Goal: Navigation & Orientation: Find specific page/section

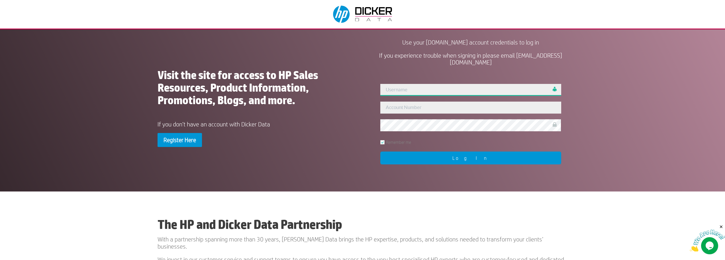
type input "[PERSON_NAME]"
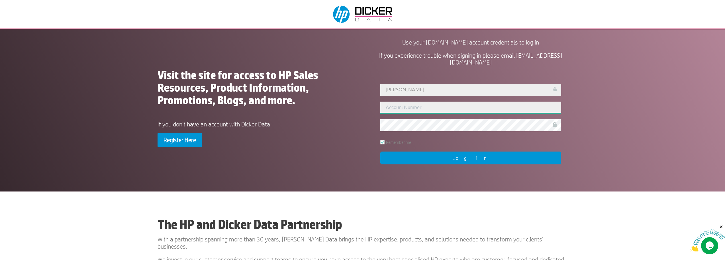
click at [402, 104] on input "text" at bounding box center [470, 107] width 181 height 12
click at [396, 159] on input "Log In" at bounding box center [470, 157] width 181 height 13
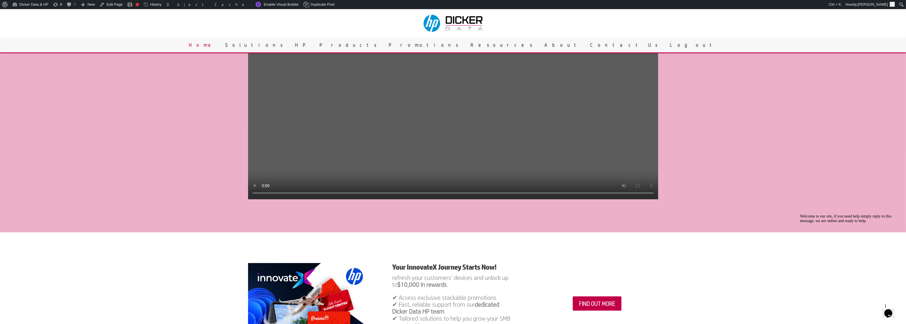
scroll to position [178, 0]
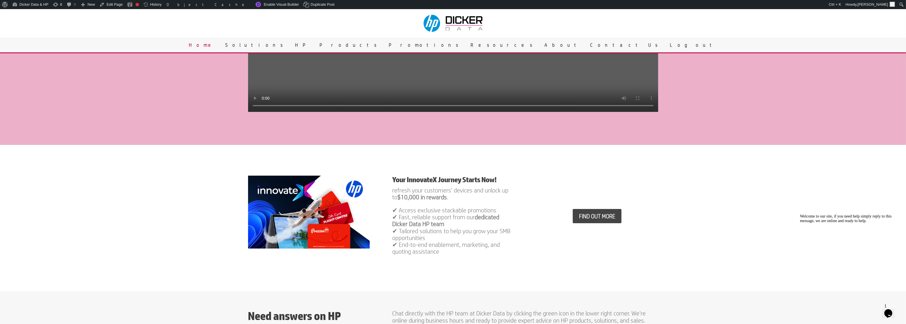
click at [594, 223] on link "FIND OUT MORE" at bounding box center [597, 216] width 49 height 14
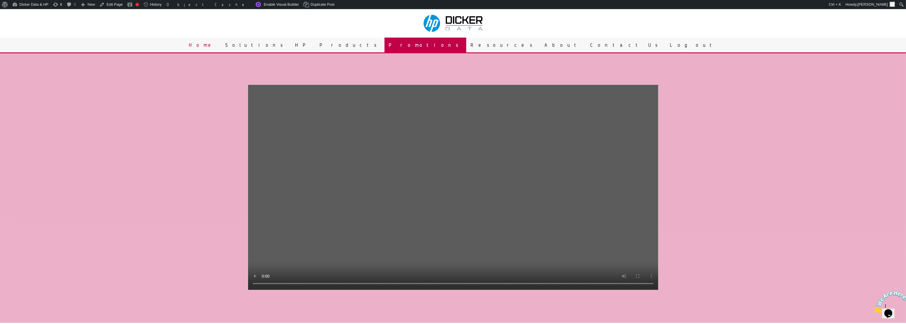
click at [439, 46] on link "Promotions" at bounding box center [426, 45] width 82 height 15
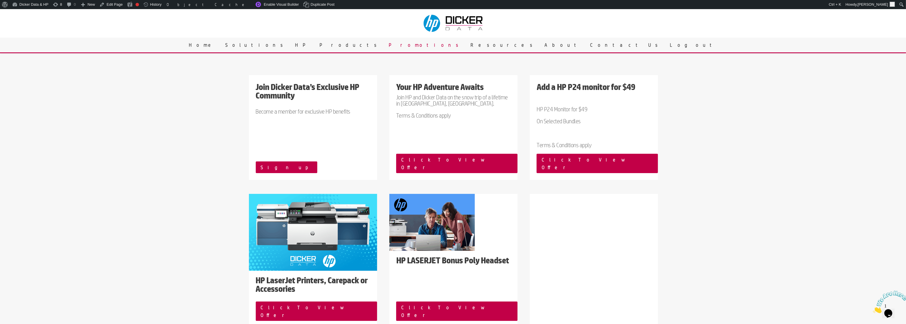
scroll to position [71, 0]
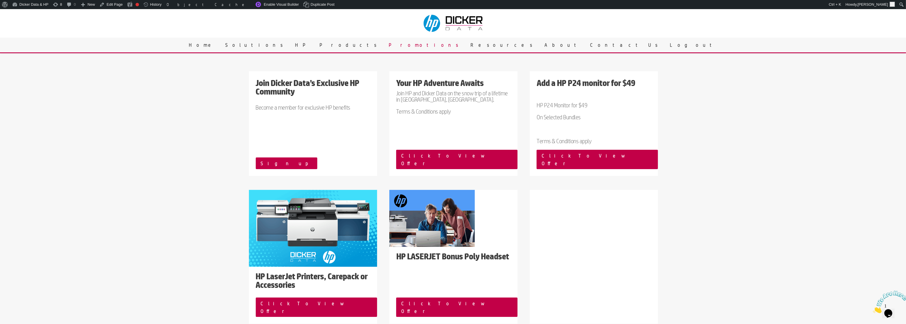
drag, startPoint x: 820, startPoint y: 64, endPoint x: 822, endPoint y: 64, distance: 2.9
click at [820, 64] on div "Home » Promotions Check out the latest Dicker Data HP Promotions Join Dicker Da…" at bounding box center [453, 167] width 906 height 373
click at [108, 2] on link "Edit Page" at bounding box center [111, 4] width 28 height 9
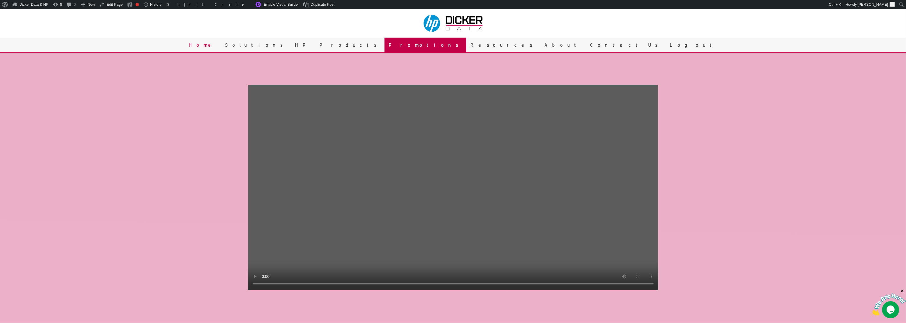
click at [435, 43] on link "Promotions" at bounding box center [426, 45] width 82 height 15
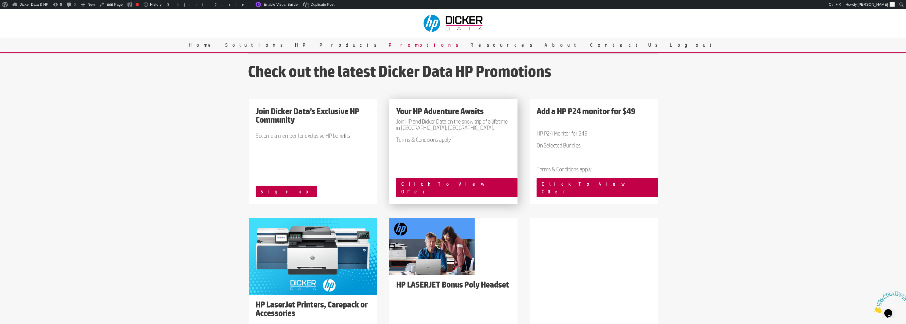
scroll to position [71, 0]
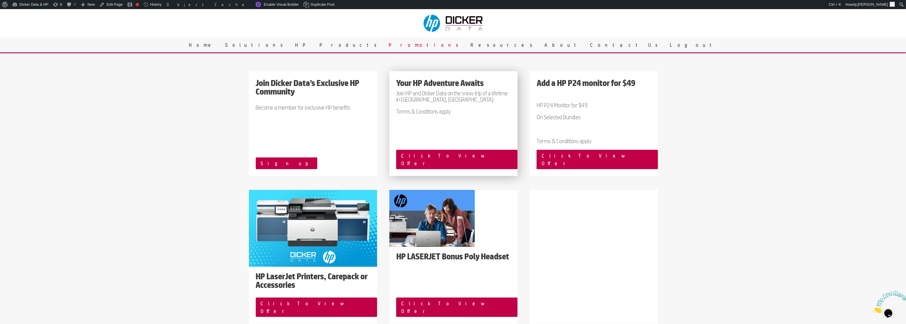
click at [469, 124] on div "Your HP Adventure Awaits Join HP and Dicker Data on the snow trip of a lifetime…" at bounding box center [453, 123] width 128 height 105
click at [107, 2] on link "Edit Page" at bounding box center [111, 4] width 28 height 9
